Goal: Transaction & Acquisition: Book appointment/travel/reservation

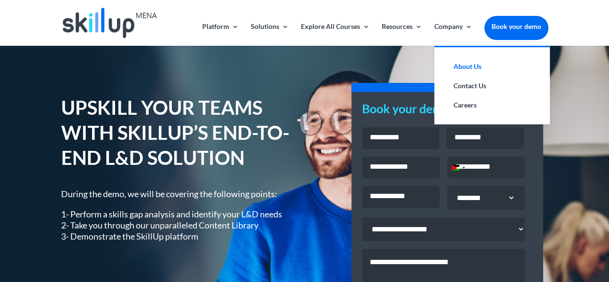
click at [469, 68] on link "About Us" at bounding box center [492, 66] width 96 height 19
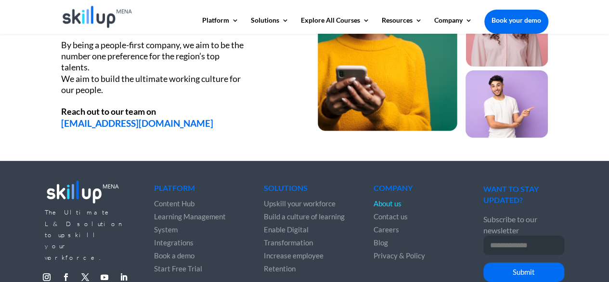
scroll to position [1376, 0]
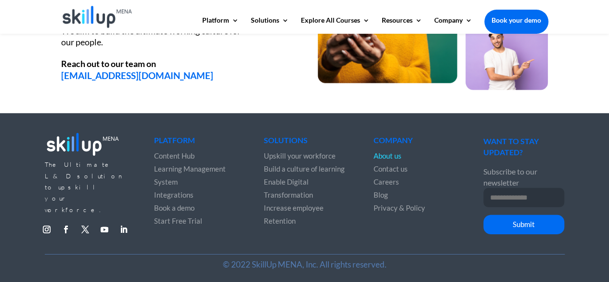
click at [165, 223] on span "Start Free Trial" at bounding box center [178, 220] width 48 height 9
